Goal: Task Accomplishment & Management: Manage account settings

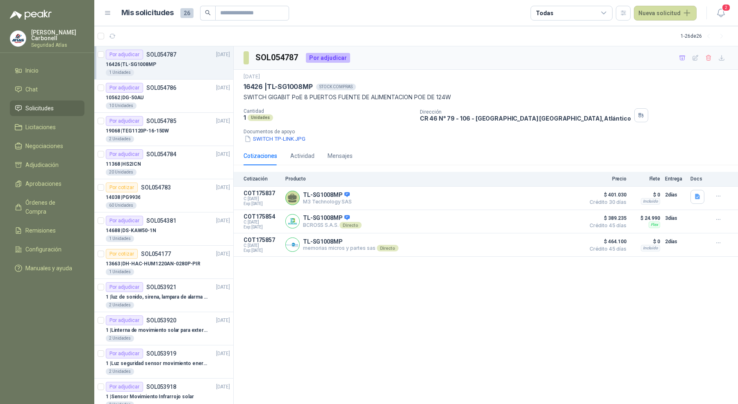
click at [55, 43] on p "Seguridad Atlas" at bounding box center [57, 45] width 53 height 5
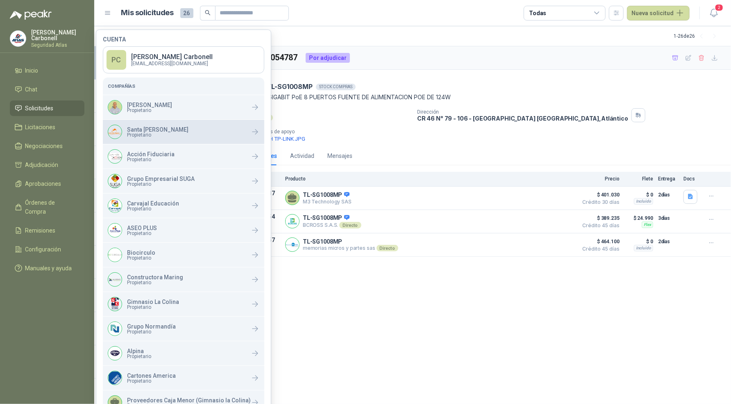
click at [168, 143] on div "Santa [PERSON_NAME] Propietario" at bounding box center [183, 132] width 161 height 24
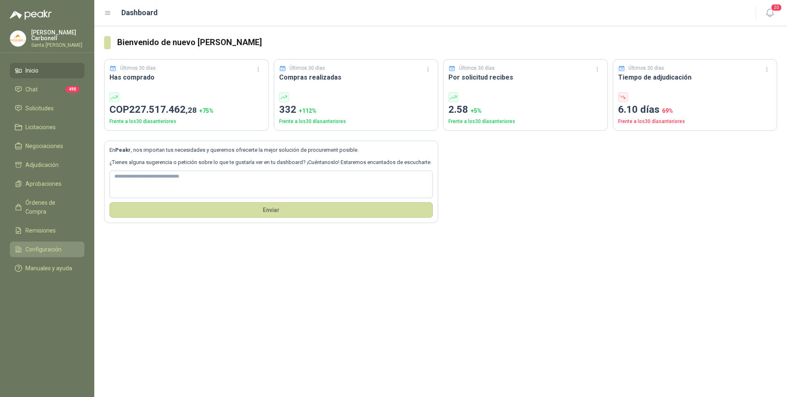
click at [49, 245] on span "Configuración" at bounding box center [43, 249] width 36 height 9
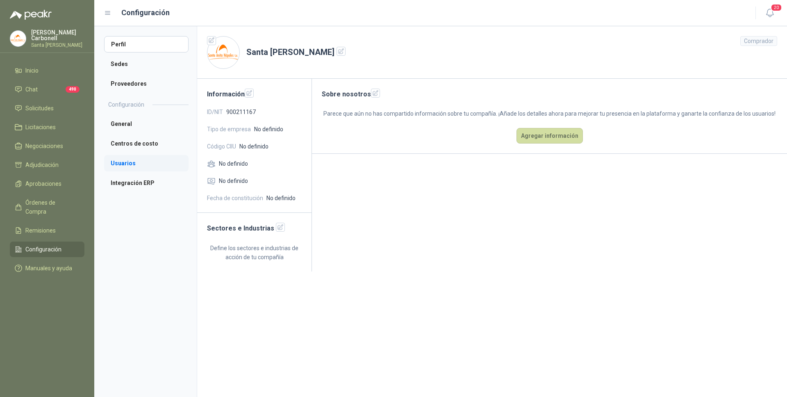
click at [138, 161] on li "Usuarios" at bounding box center [146, 163] width 84 height 16
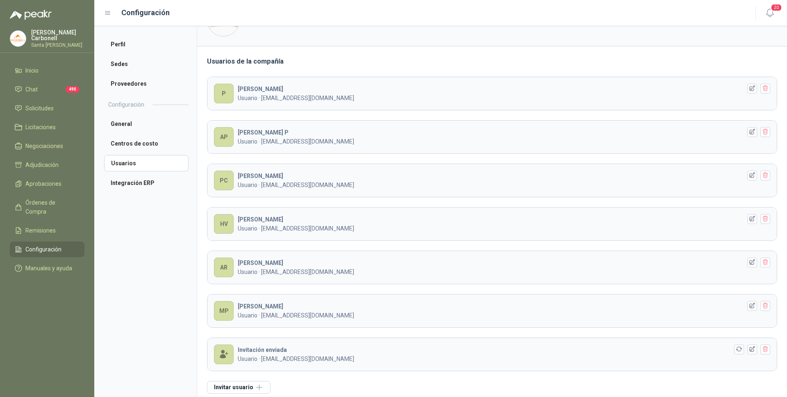
scroll to position [34, 0]
drag, startPoint x: 239, startPoint y: 219, endPoint x: 268, endPoint y: 219, distance: 28.3
click at [268, 219] on div "HAROLD V Usuario · hvasquez@mixelgroup.com" at bounding box center [490, 223] width 504 height 18
drag, startPoint x: 337, startPoint y: 227, endPoint x: 243, endPoint y: 228, distance: 93.9
click at [243, 230] on p "Usuario · hvasquez@mixelgroup.com" at bounding box center [490, 227] width 504 height 9
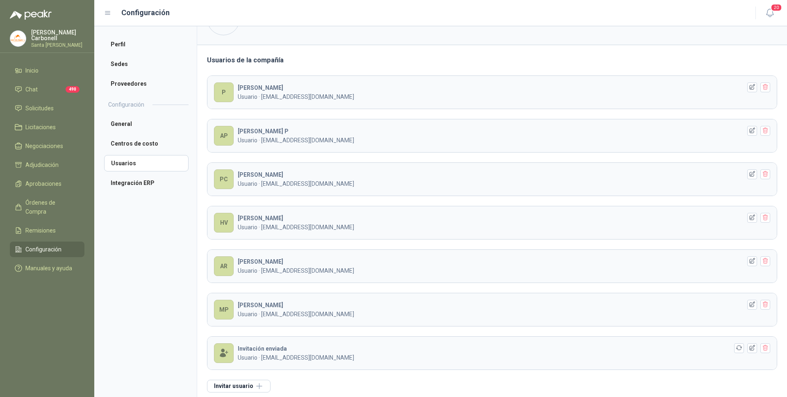
click at [307, 225] on p "Usuario · hvasquez@mixelgroup.com" at bounding box center [490, 227] width 504 height 9
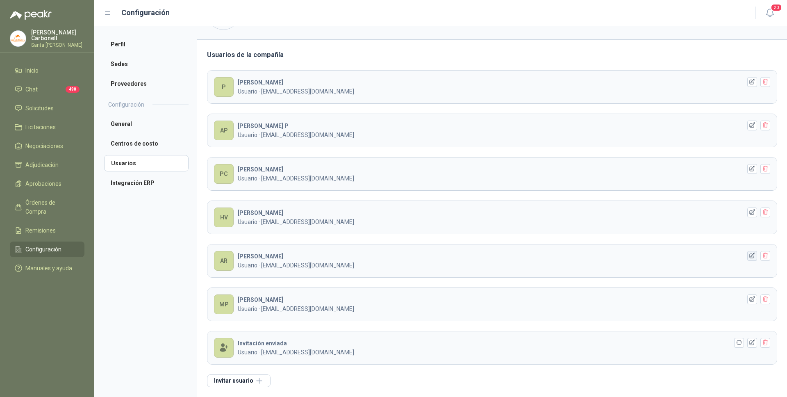
click at [737, 254] on icon "button" at bounding box center [752, 255] width 7 height 7
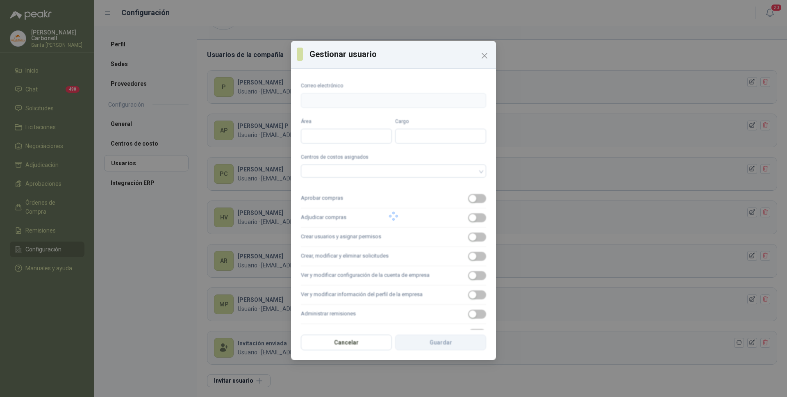
type input "**********"
type input "*********"
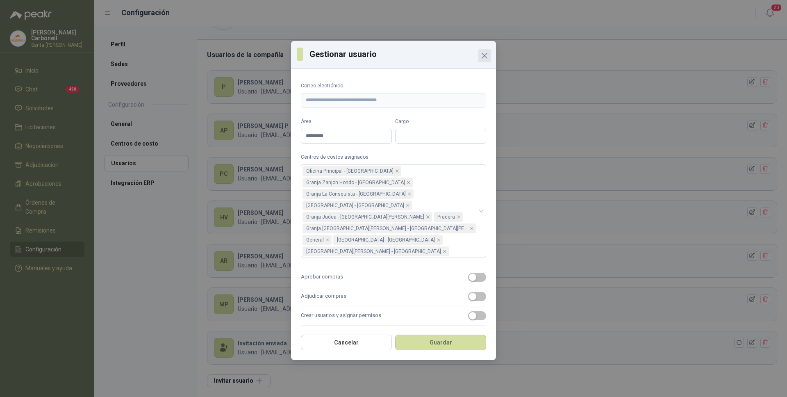
click at [484, 56] on icon "Close" at bounding box center [484, 55] width 5 height 5
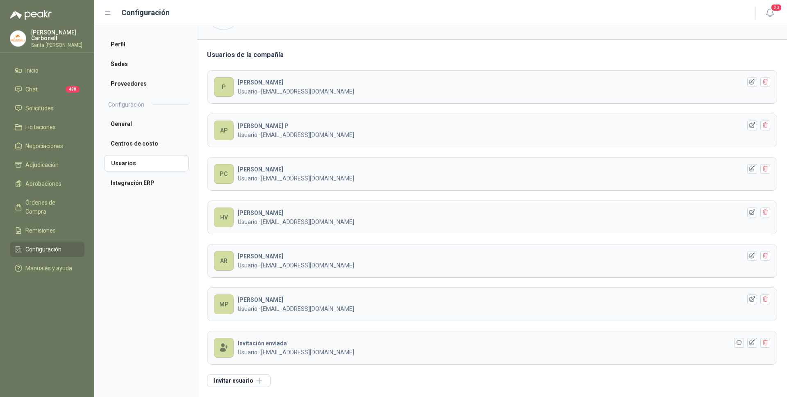
click at [18, 34] on img at bounding box center [18, 39] width 16 height 16
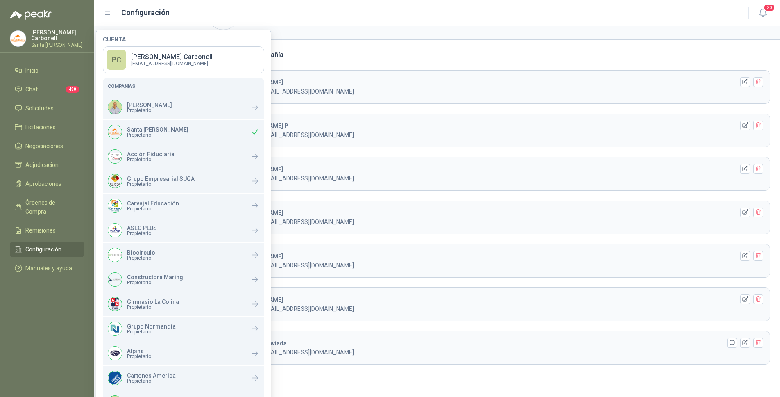
click at [166, 58] on p "Pablo Carbonell" at bounding box center [172, 57] width 82 height 7
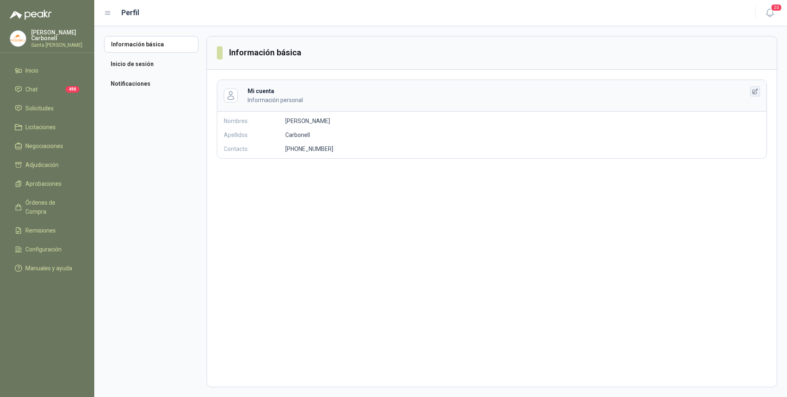
click at [737, 91] on icon "button" at bounding box center [755, 91] width 5 height 5
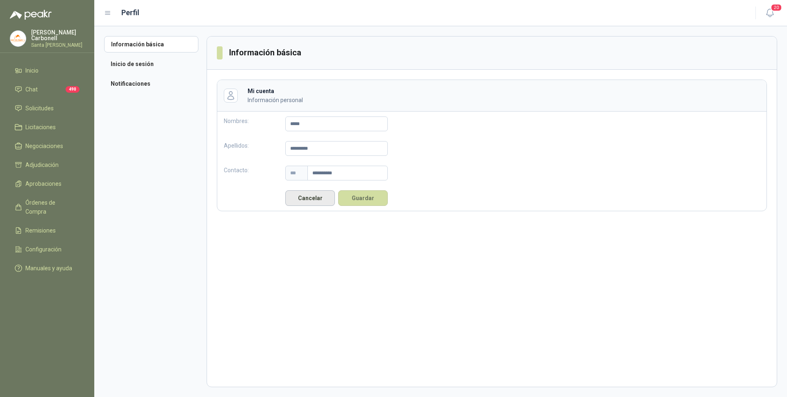
click at [318, 201] on button "Cancelar" at bounding box center [310, 198] width 50 height 16
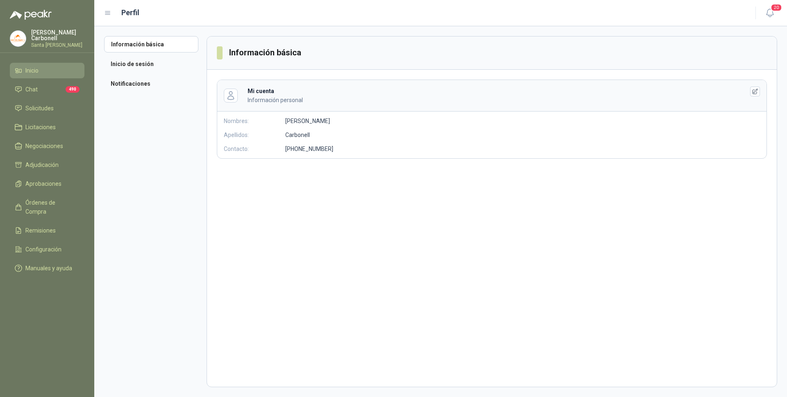
click at [56, 75] on link "Inicio" at bounding box center [47, 71] width 75 height 16
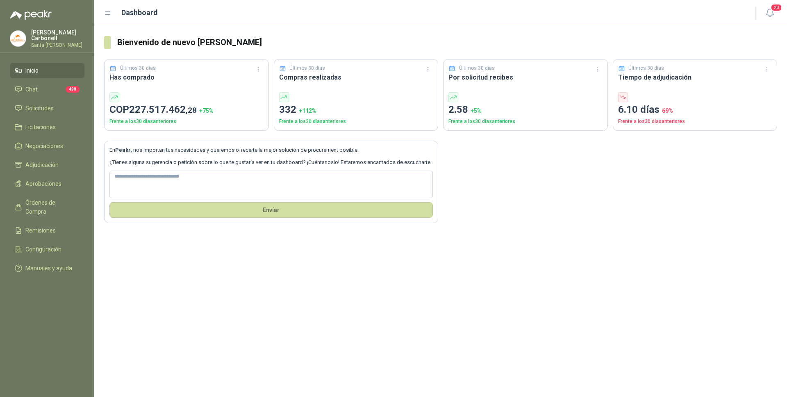
click at [568, 160] on div "En Peakr , nos importan tus necesidades y queremos ofrecerte la mejor solución …" at bounding box center [440, 177] width 673 height 93
click at [641, 174] on div "En Peakr , nos importan tus necesidades y queremos ofrecerte la mejor solución …" at bounding box center [440, 177] width 673 height 93
click at [48, 245] on span "Configuración" at bounding box center [43, 249] width 36 height 9
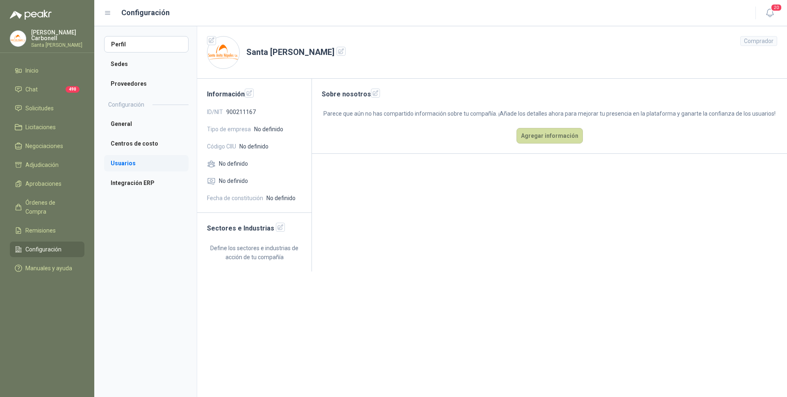
click at [139, 164] on li "Usuarios" at bounding box center [146, 163] width 84 height 16
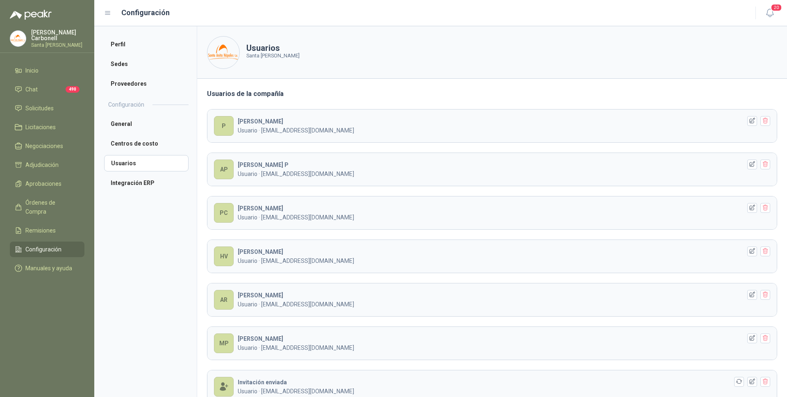
scroll to position [39, 0]
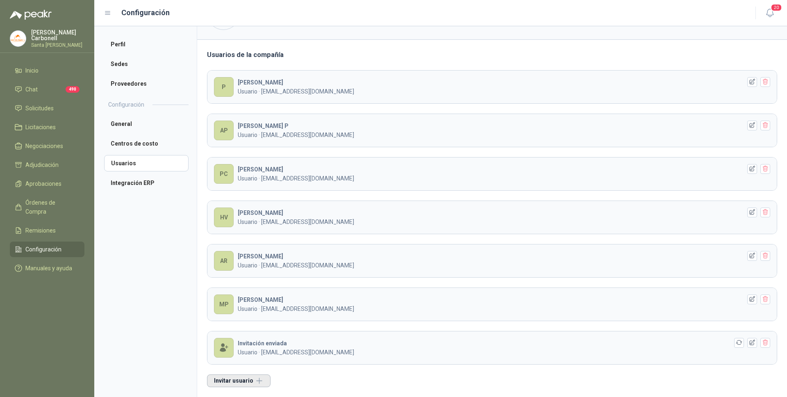
click at [259, 380] on button "Invitar usuario" at bounding box center [239, 380] width 64 height 13
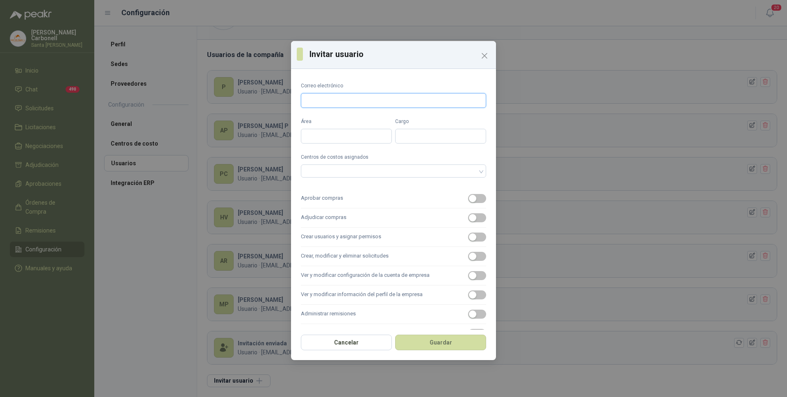
click at [342, 107] on input "Correo electrónico" at bounding box center [393, 100] width 185 height 15
click at [343, 100] on input "Correo electrónico" at bounding box center [393, 100] width 185 height 15
type input "**********"
click at [333, 132] on input "Área" at bounding box center [346, 136] width 91 height 15
type input "*******"
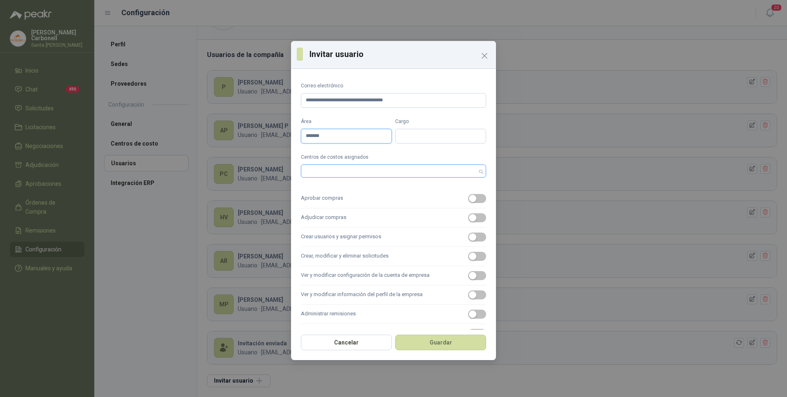
click at [387, 171] on div at bounding box center [388, 171] width 173 height 6
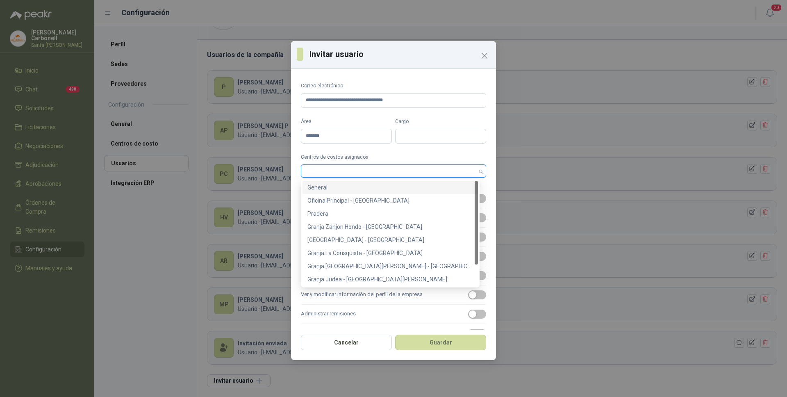
click at [384, 190] on div "General" at bounding box center [390, 187] width 166 height 9
click at [384, 203] on div "Oficina Principal - Ciudad Cali" at bounding box center [390, 200] width 166 height 9
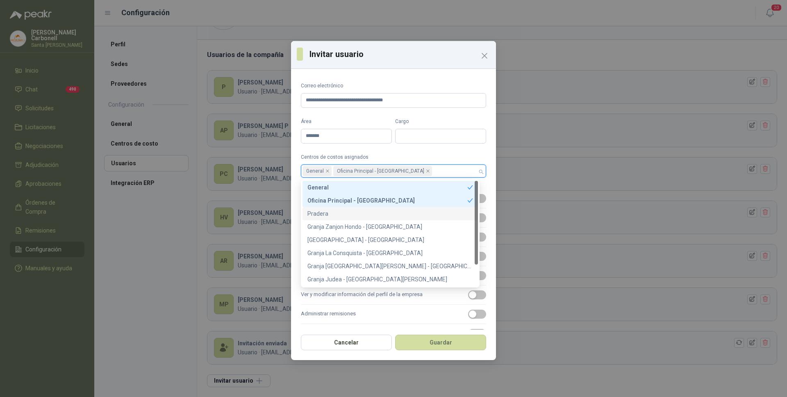
click at [383, 214] on div "Pradera" at bounding box center [390, 213] width 166 height 9
click at [383, 225] on div "Granja Zanjon Hondo - Ciudad Buga" at bounding box center [390, 226] width 166 height 9
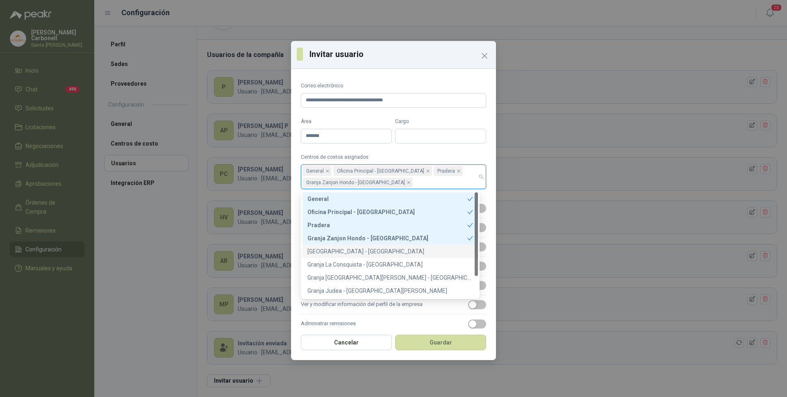
click at [383, 250] on div "Distrito Barranquilla - Ciudad Galapa" at bounding box center [390, 251] width 166 height 9
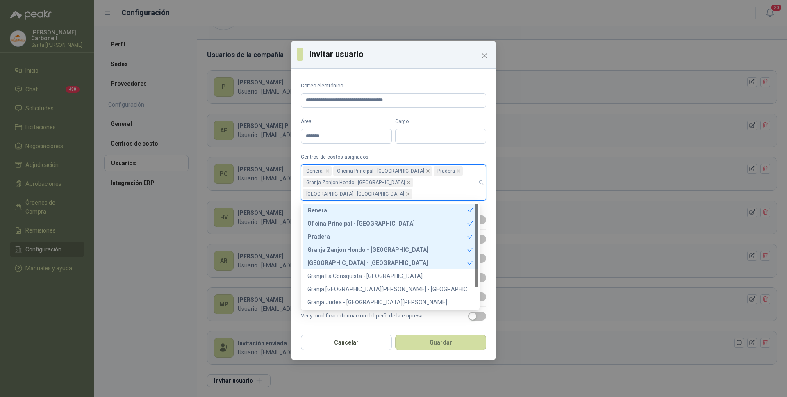
click at [384, 268] on div "Distrito Barranquilla - Ciudad Galapa" at bounding box center [389, 262] width 175 height 13
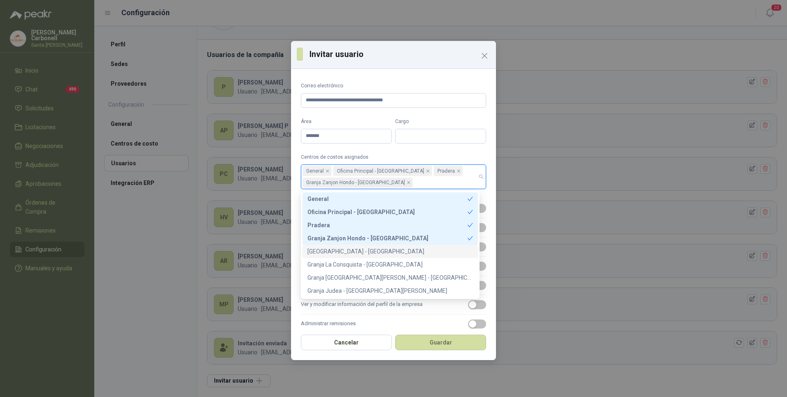
click at [386, 252] on div "Distrito Barranquilla - Ciudad Galapa" at bounding box center [390, 251] width 166 height 9
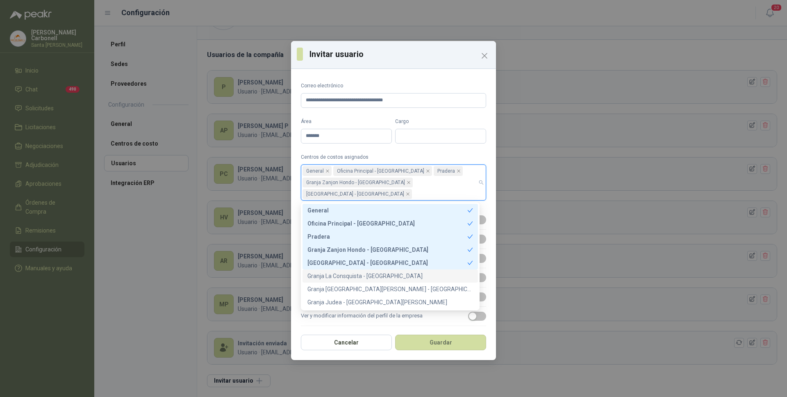
scroll to position [26, 0]
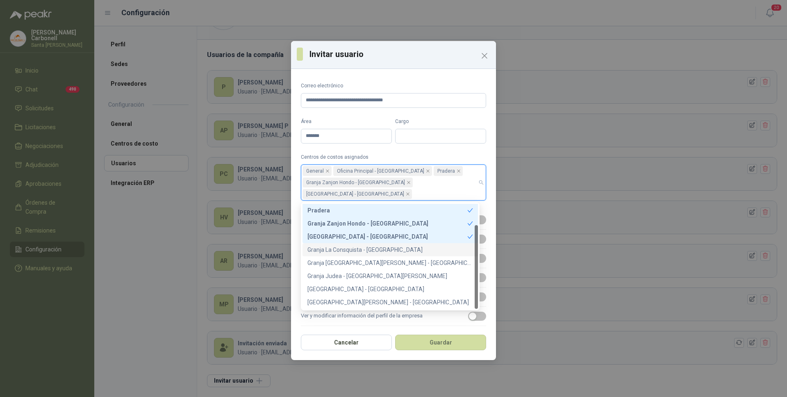
click at [393, 251] on div "Granja La Consquista - Ciudad Polo Nuevo" at bounding box center [390, 249] width 166 height 9
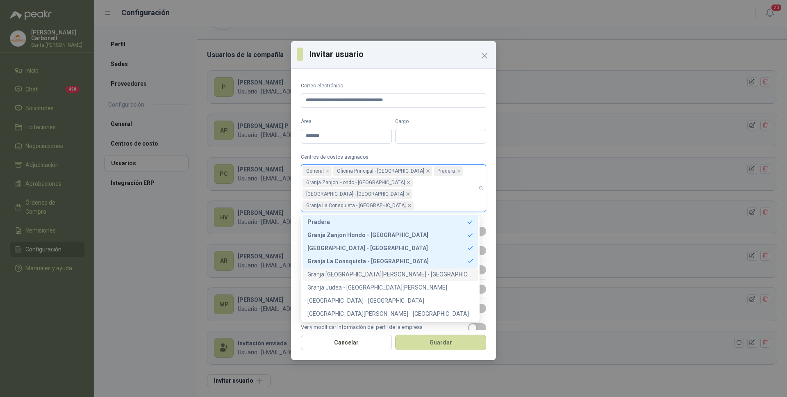
click at [400, 277] on div "Granja San Antonio - Ciudad Palmira" at bounding box center [390, 274] width 166 height 9
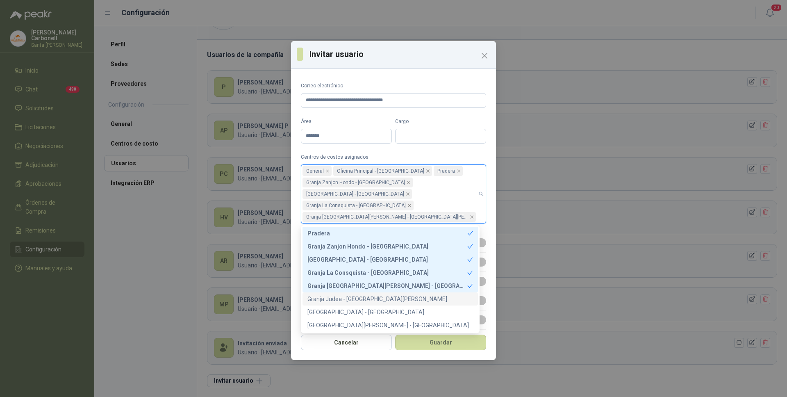
click at [397, 297] on div "Granja Judea - Ciudad Candelaria" at bounding box center [390, 298] width 166 height 9
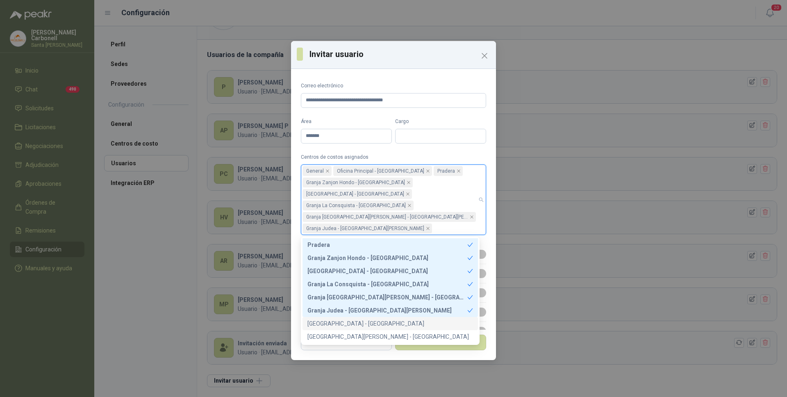
click at [394, 322] on div "Distrito Bogota - Ciudad Cota" at bounding box center [390, 323] width 166 height 9
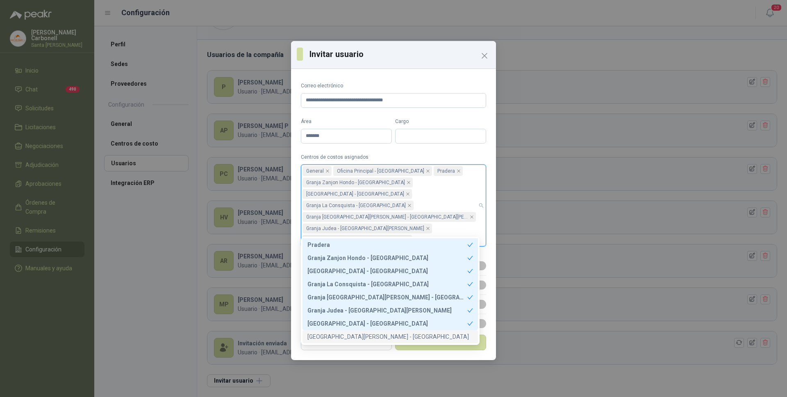
click at [394, 332] on div "Distrito Pereria - Ciudad Pereira" at bounding box center [390, 336] width 166 height 9
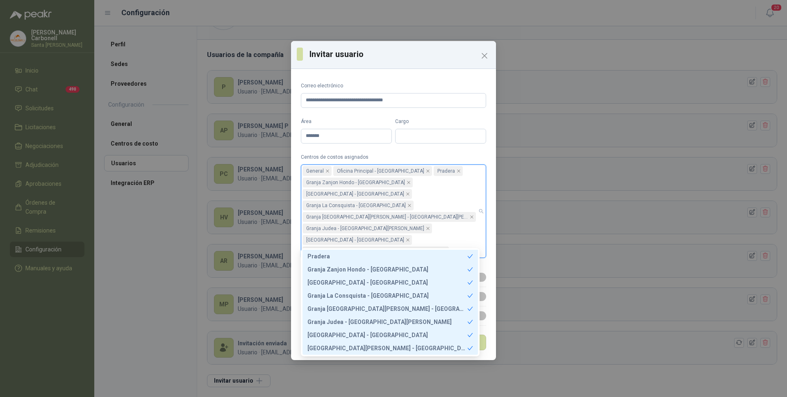
click at [483, 237] on div "**********" at bounding box center [393, 200] width 205 height 257
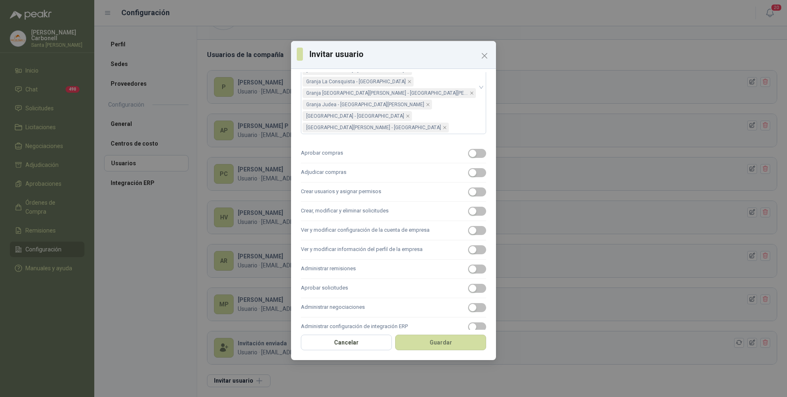
scroll to position [126, 0]
click at [478, 161] on label "Adjudicar compras" at bounding box center [393, 170] width 185 height 19
click at [478, 166] on button "Adjudicar compras" at bounding box center [477, 170] width 18 height 9
click at [434, 202] on label "Crear, modificar y eliminar solicitudes" at bounding box center [393, 208] width 185 height 19
click at [468, 204] on button "Crear, modificar y eliminar solicitudes" at bounding box center [477, 208] width 18 height 9
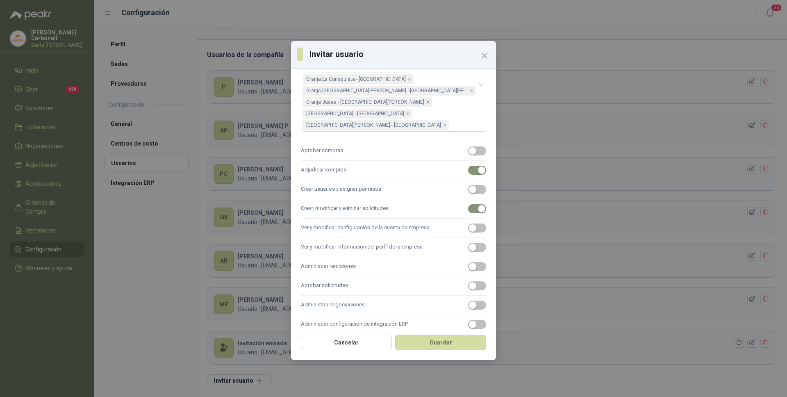
click at [435, 257] on label "Administrar remisiones" at bounding box center [393, 266] width 185 height 19
click at [468, 262] on button "Administrar remisiones" at bounding box center [477, 266] width 18 height 9
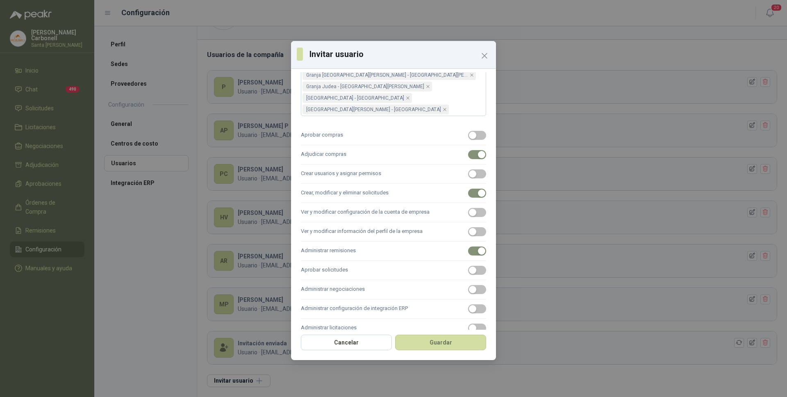
scroll to position [145, 0]
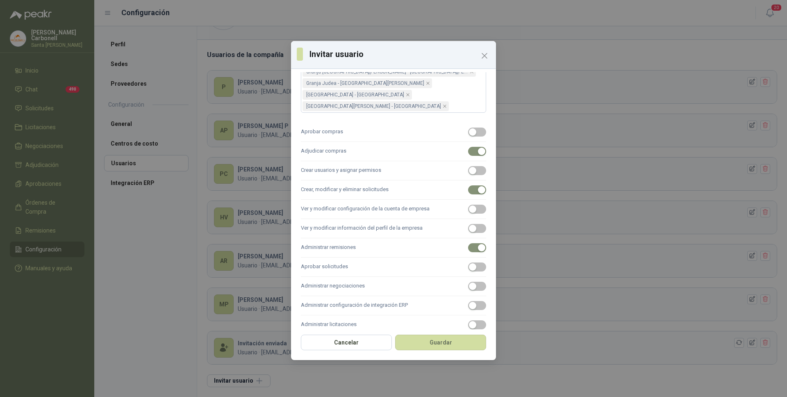
click at [433, 277] on label "Administrar negociaciones" at bounding box center [393, 286] width 185 height 19
click at [468, 282] on button "Administrar negociaciones" at bounding box center [477, 286] width 18 height 9
click at [441, 315] on label "Administrar licitaciones" at bounding box center [393, 324] width 185 height 19
click at [468, 320] on button "Administrar licitaciones" at bounding box center [477, 324] width 18 height 9
click at [445, 343] on button "Guardar" at bounding box center [440, 342] width 91 height 16
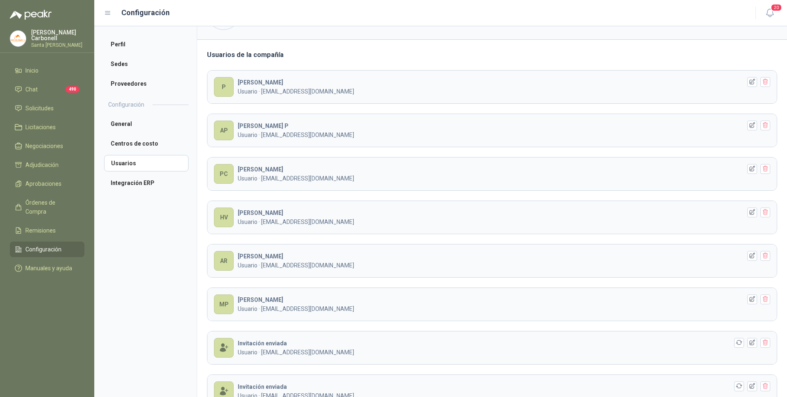
scroll to position [82, 0]
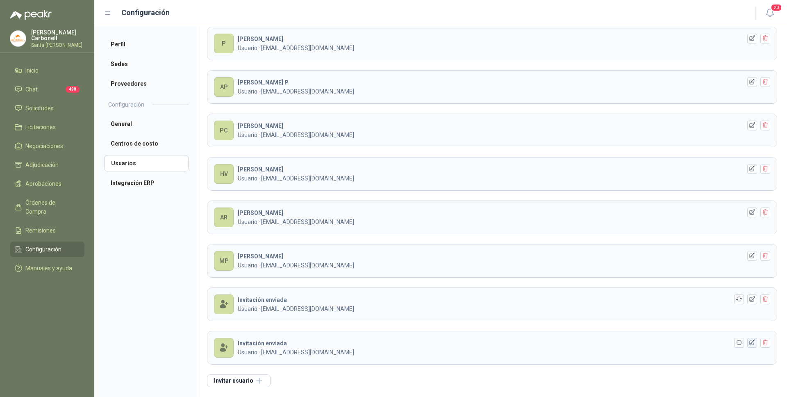
click at [737, 346] on button "button" at bounding box center [752, 343] width 10 height 10
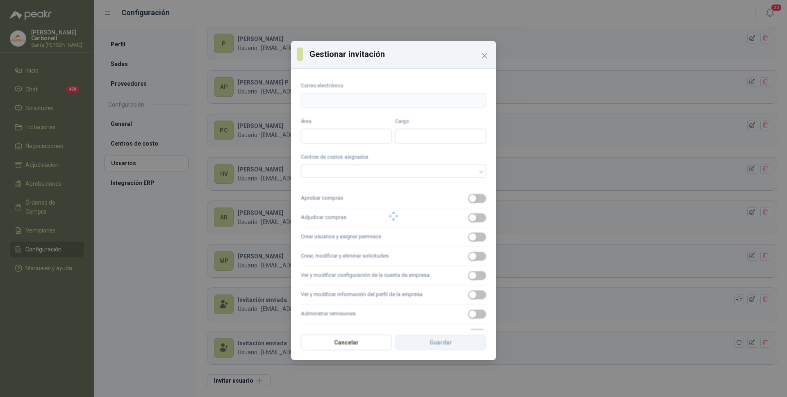
type input "**********"
type input "*******"
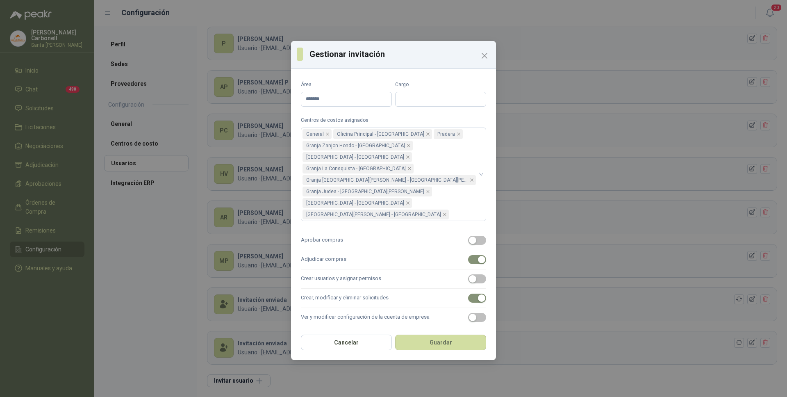
scroll to position [43, 0]
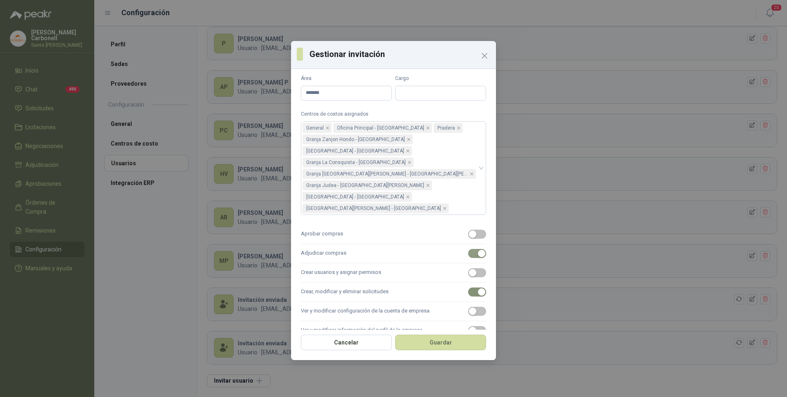
click at [468, 249] on span "button" at bounding box center [477, 253] width 18 height 9
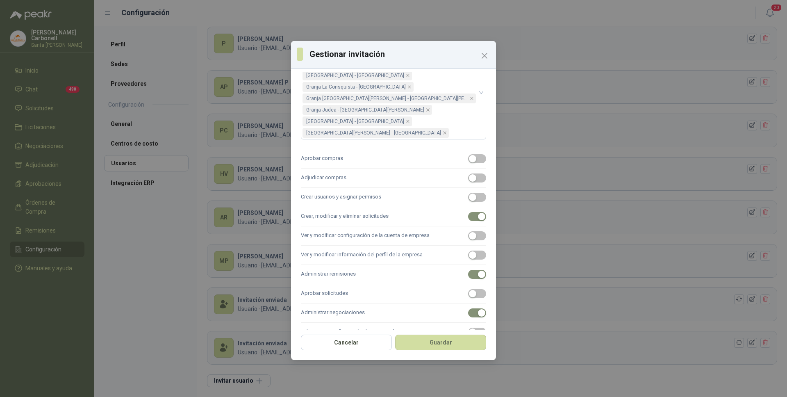
scroll to position [124, 0]
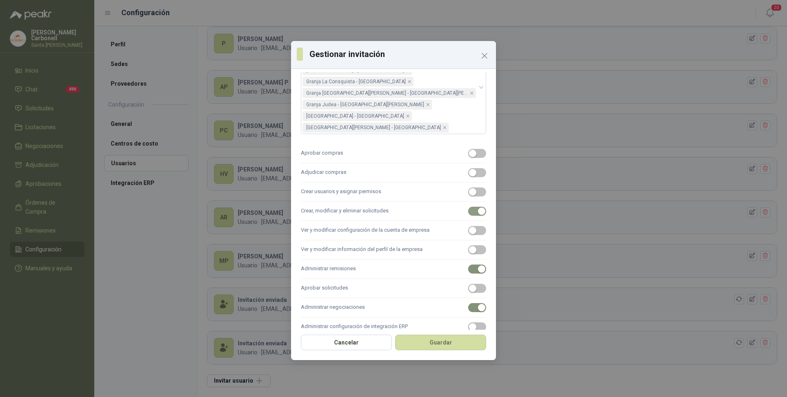
click at [478, 207] on div "button" at bounding box center [481, 210] width 7 height 7
click at [470, 264] on span "button" at bounding box center [477, 268] width 18 height 9
click at [470, 303] on span "button" at bounding box center [477, 307] width 18 height 9
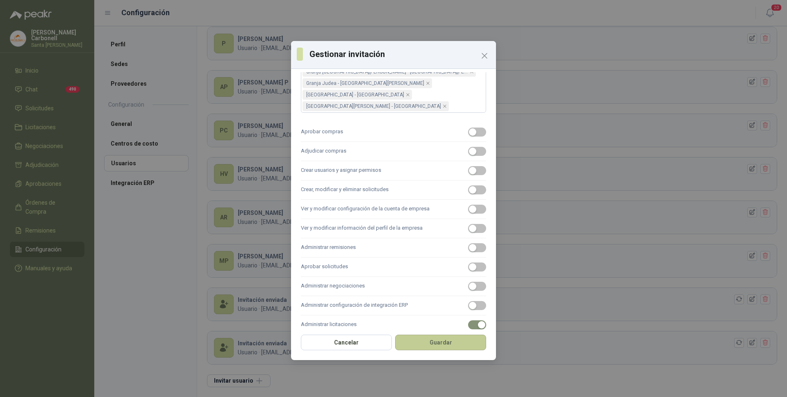
click at [441, 343] on button "Guardar" at bounding box center [440, 342] width 91 height 16
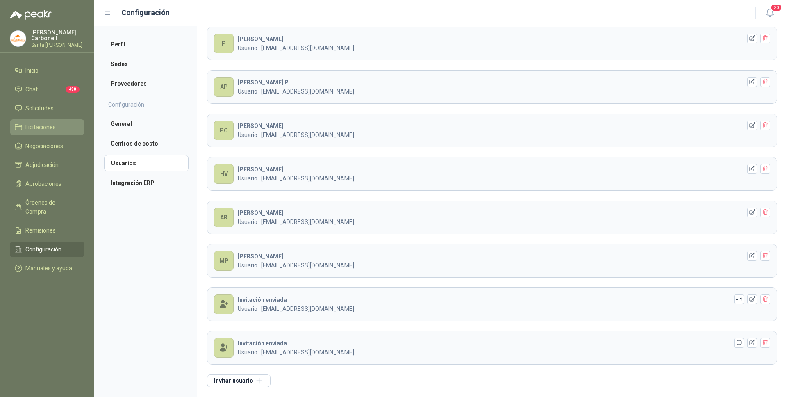
click at [60, 129] on li "Licitaciones" at bounding box center [47, 127] width 65 height 9
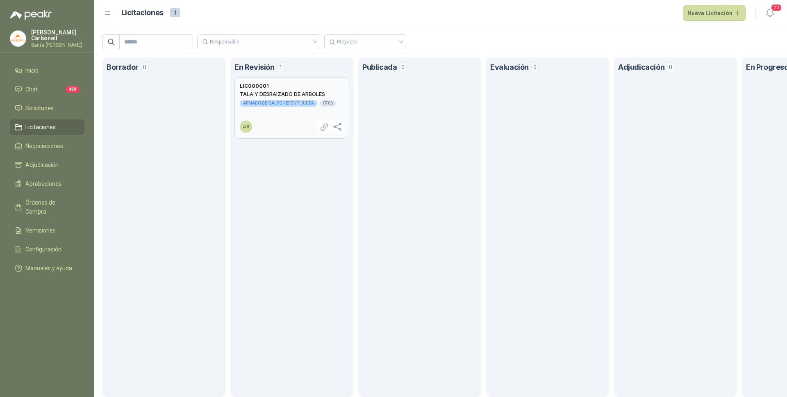
click at [291, 123] on footer "AR" at bounding box center [292, 126] width 104 height 13
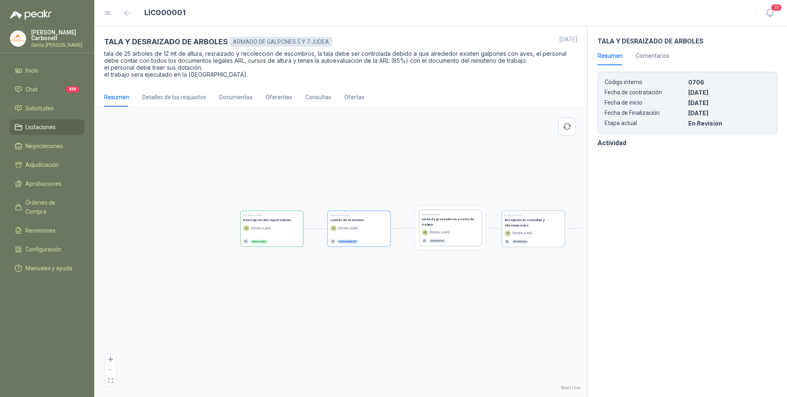
drag, startPoint x: 366, startPoint y: 191, endPoint x: 337, endPoint y: 190, distance: 29.9
click at [336, 191] on div "En Revisión Descripción del requerimiento AR alexander rivas Finalizado En Revi…" at bounding box center [340, 251] width 483 height 280
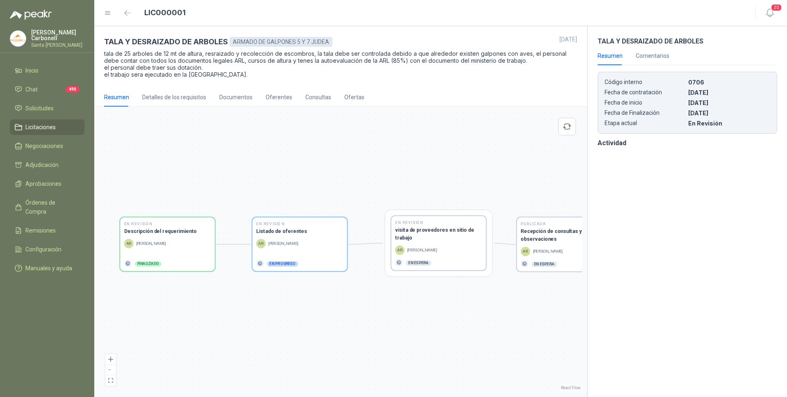
drag, startPoint x: 336, startPoint y: 190, endPoint x: 307, endPoint y: 186, distance: 28.6
click at [307, 186] on div "En Revisión Descripción del requerimiento AR alexander rivas Finalizado En Revi…" at bounding box center [340, 251] width 483 height 280
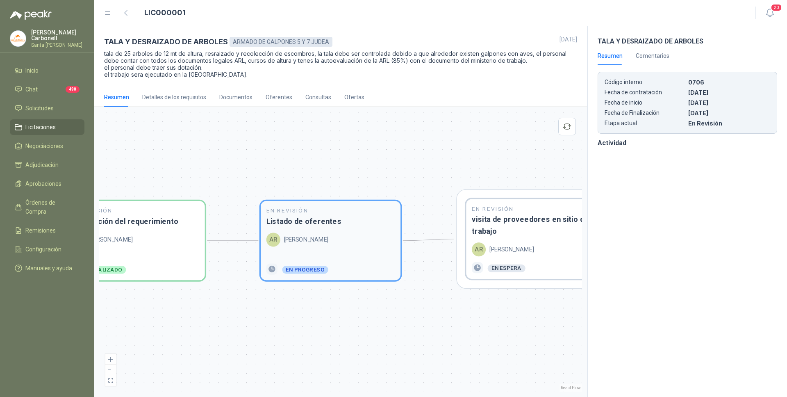
click at [292, 254] on div "AR alexander rivas" at bounding box center [330, 245] width 129 height 25
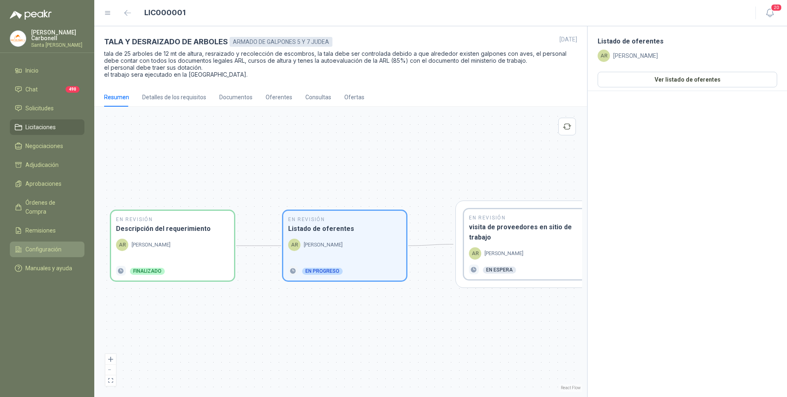
click at [68, 245] on li "Configuración" at bounding box center [47, 249] width 65 height 9
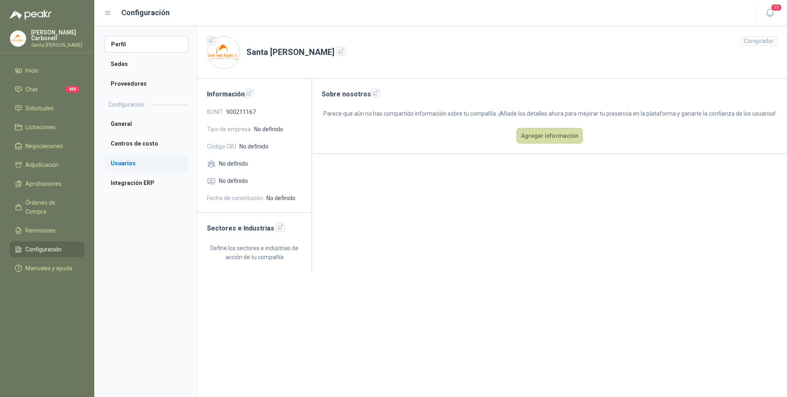
click at [131, 166] on li "Usuarios" at bounding box center [146, 163] width 84 height 16
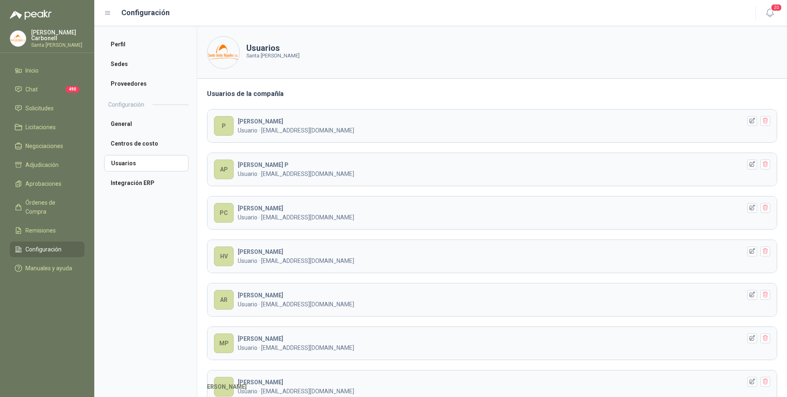
scroll to position [82, 0]
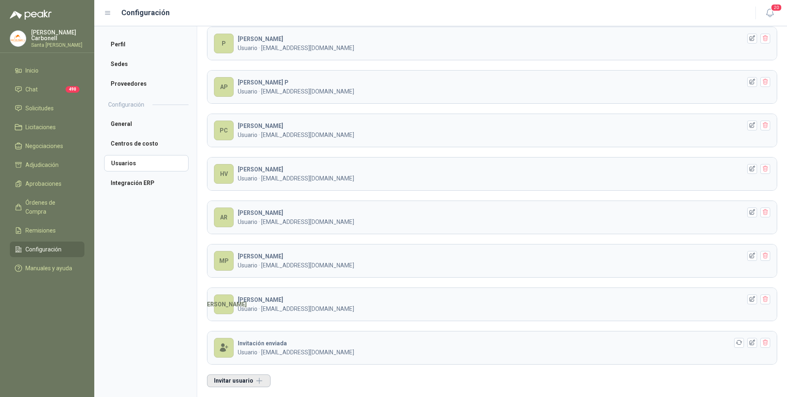
click at [241, 376] on button "Invitar usuario" at bounding box center [239, 380] width 64 height 13
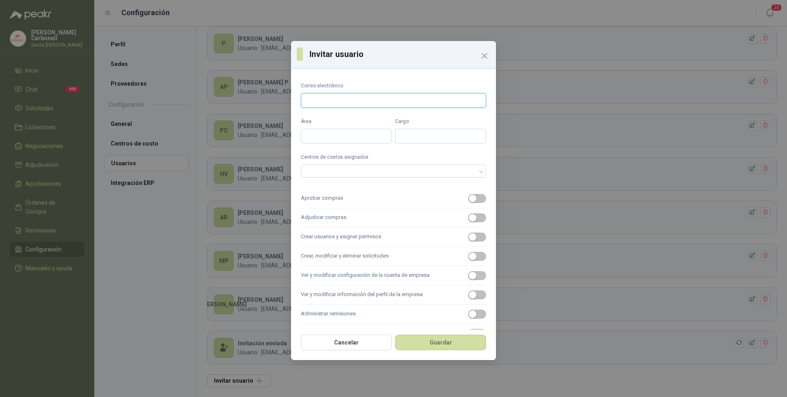
click at [321, 102] on input "Correo electrónico" at bounding box center [393, 100] width 185 height 15
type input "**********"
click at [314, 132] on input "Área" at bounding box center [346, 136] width 91 height 15
type input "*"
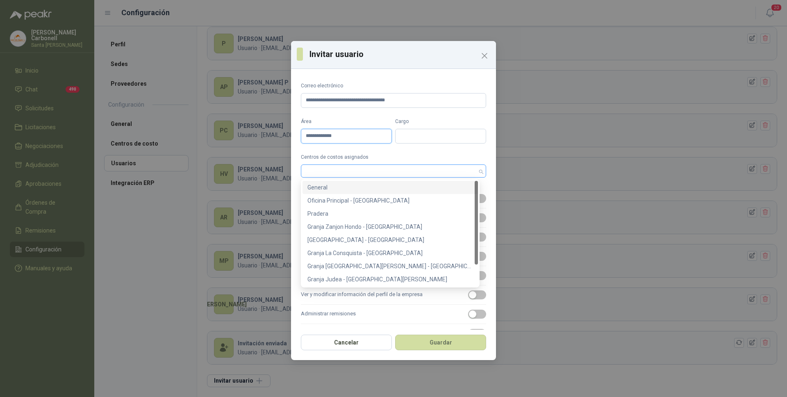
click at [327, 173] on div at bounding box center [388, 171] width 173 height 6
type input "**********"
click at [329, 187] on div "General" at bounding box center [390, 187] width 166 height 9
click at [329, 199] on div "Oficina Principal - Ciudad Cali" at bounding box center [390, 200] width 166 height 9
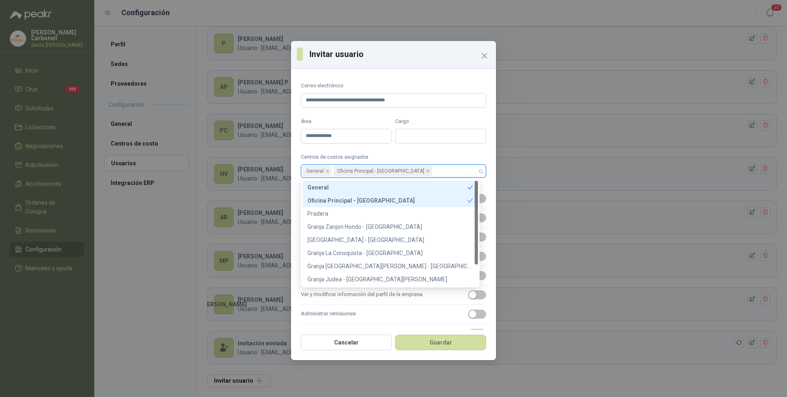
click at [327, 217] on div "Pradera" at bounding box center [390, 213] width 166 height 9
click at [326, 227] on div "Granja Zanjon Hondo - Ciudad Buga" at bounding box center [390, 226] width 166 height 9
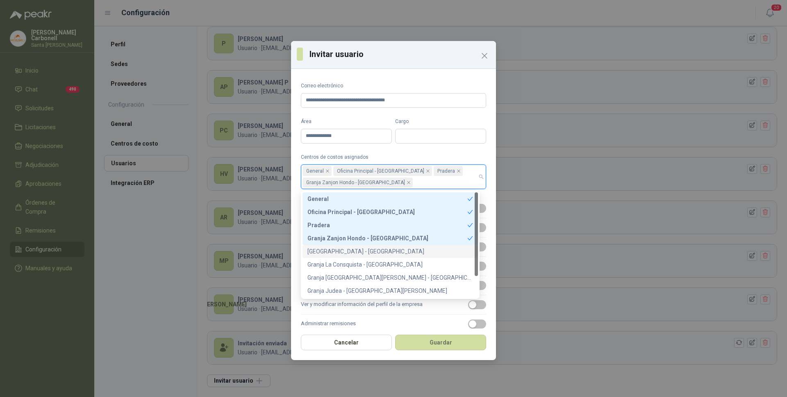
click at [326, 248] on div "Distrito Barranquilla - Ciudad Galapa" at bounding box center [390, 251] width 166 height 9
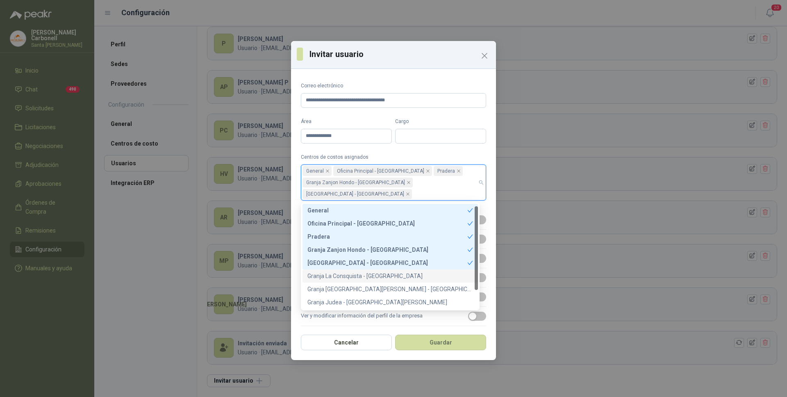
scroll to position [26, 0]
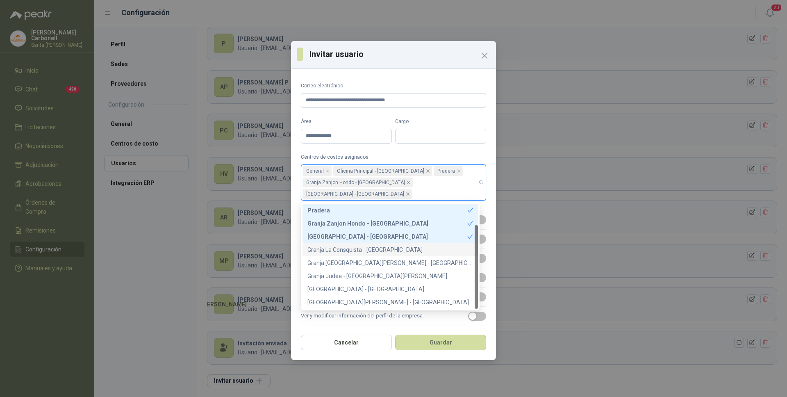
click at [334, 253] on div "Granja La Consquista - Ciudad Polo Nuevo" at bounding box center [390, 249] width 166 height 9
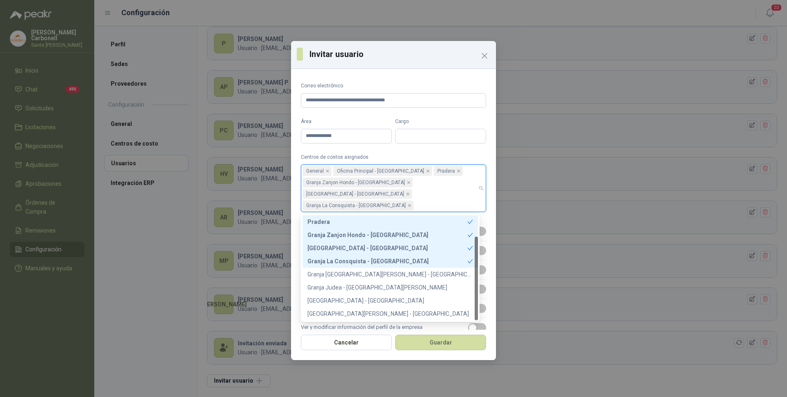
click at [334, 259] on div "Granja La Consquista - Ciudad Polo Nuevo" at bounding box center [387, 261] width 160 height 9
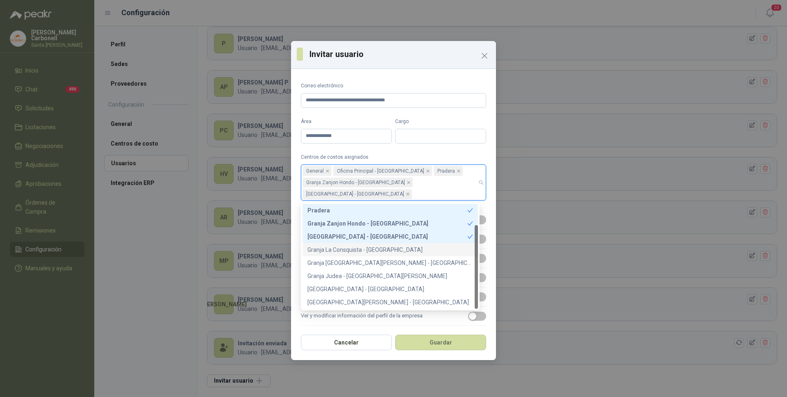
click at [341, 254] on div "Granja La Consquista - Ciudad Polo Nuevo" at bounding box center [390, 249] width 166 height 9
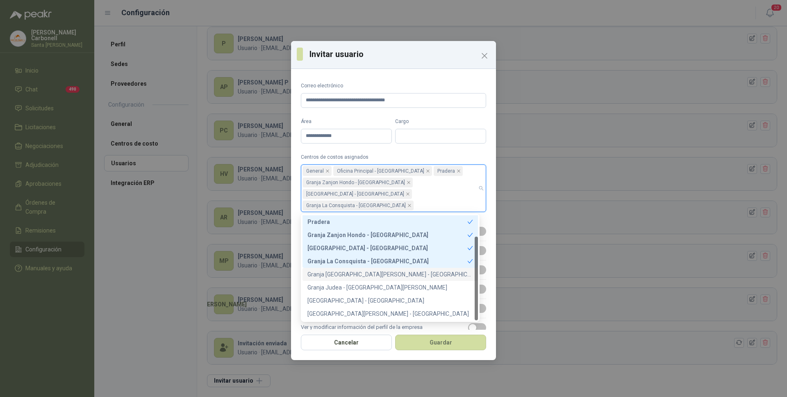
click at [338, 277] on div "Granja San Antonio - Ciudad Palmira" at bounding box center [390, 274] width 166 height 9
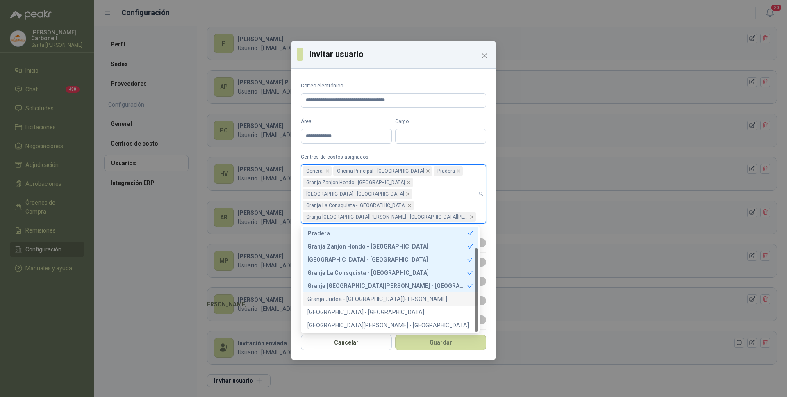
click at [337, 299] on div "Granja Judea - Ciudad Candelaria" at bounding box center [390, 298] width 166 height 9
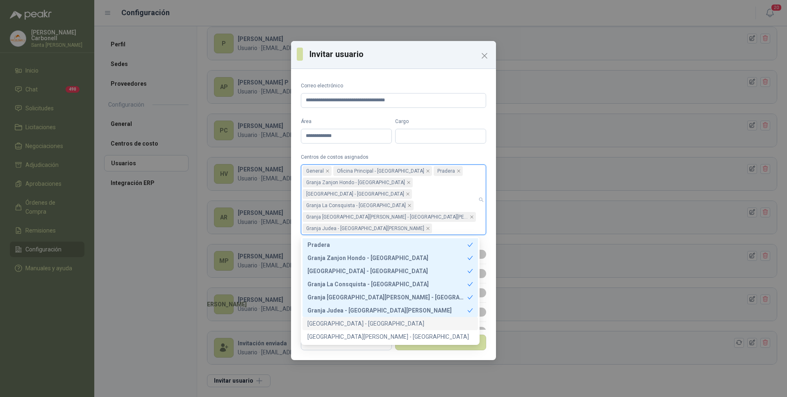
click at [336, 325] on div "Distrito Bogota - Ciudad Cota" at bounding box center [390, 323] width 166 height 9
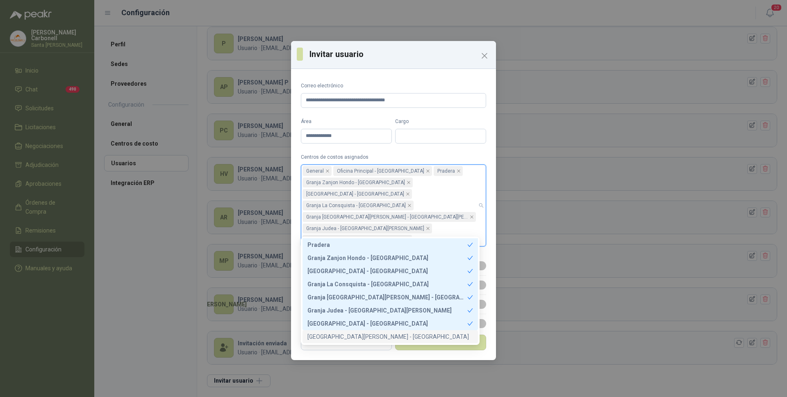
click at [337, 340] on div "Distrito Pereria - Ciudad Pereira" at bounding box center [390, 336] width 166 height 9
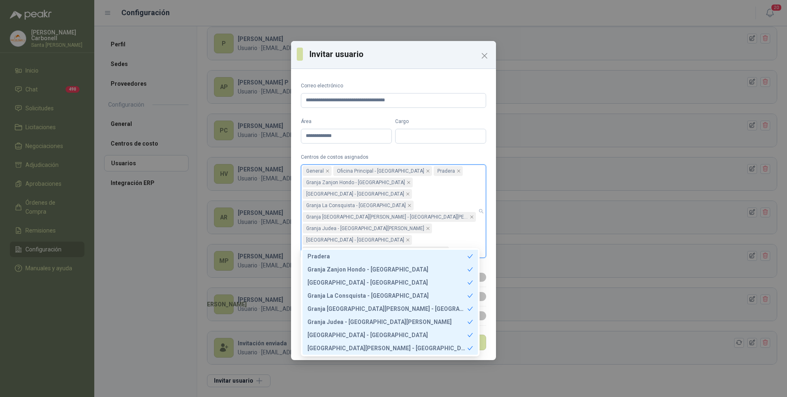
click at [482, 269] on div "**********" at bounding box center [393, 200] width 205 height 257
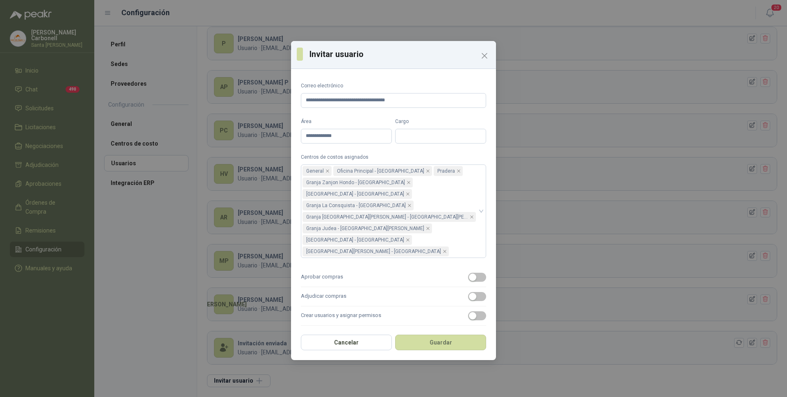
scroll to position [145, 0]
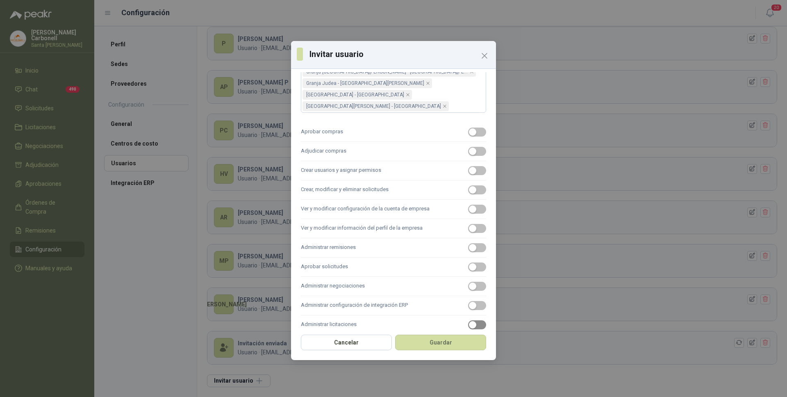
click at [471, 320] on span "button" at bounding box center [477, 324] width 18 height 9
click at [429, 346] on button "Guardar" at bounding box center [440, 342] width 91 height 16
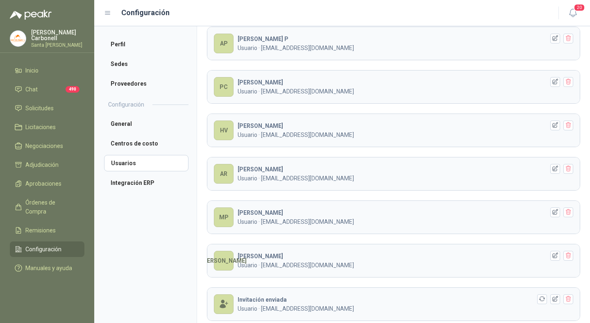
scroll to position [126, 0]
